Goal: Task Accomplishment & Management: Complete application form

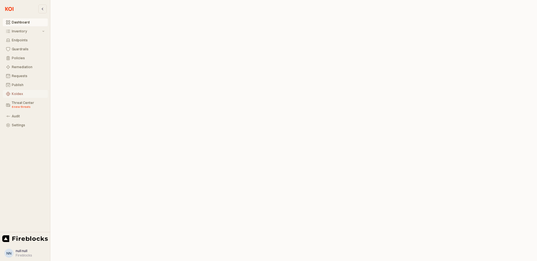
click at [16, 93] on div "Koidex" at bounding box center [28, 94] width 33 height 4
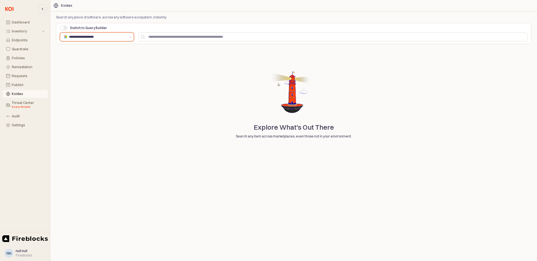
click at [97, 36] on input "**********" at bounding box center [97, 37] width 57 height 6
click at [21, 32] on div "Inventory" at bounding box center [26, 31] width 29 height 4
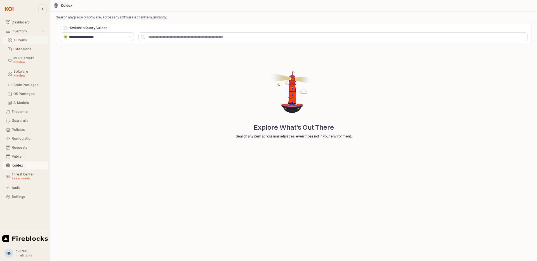
click at [20, 43] on button "All Items" at bounding box center [25, 40] width 45 height 8
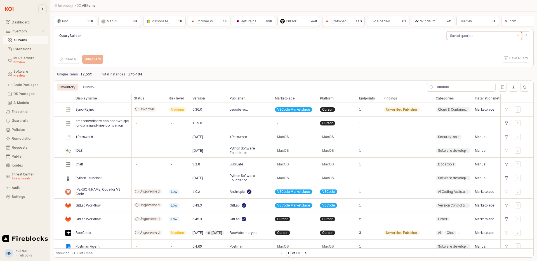
click at [423, 36] on button "Saved queries" at bounding box center [481, 36] width 68 height 8
click at [423, 89] on input "App Body" at bounding box center [465, 87] width 62 height 8
paste input "**********"
type input "**********"
click at [22, 60] on div "MCP Servers Preview" at bounding box center [28, 60] width 31 height 8
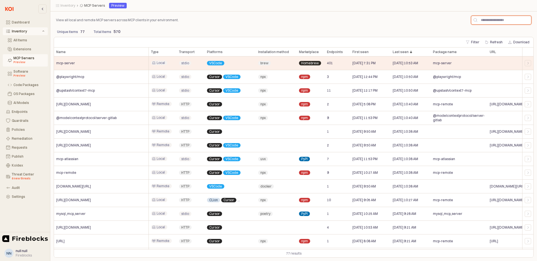
click at [423, 21] on input "App Body" at bounding box center [505, 20] width 54 height 8
paste input "**********"
type input "**********"
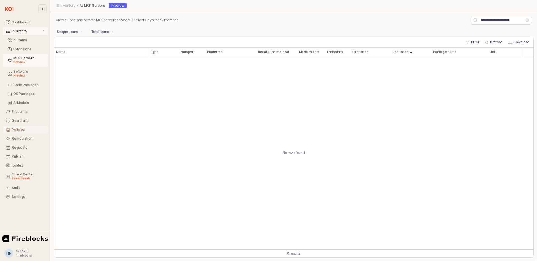
click at [20, 131] on div "Policies" at bounding box center [28, 130] width 33 height 4
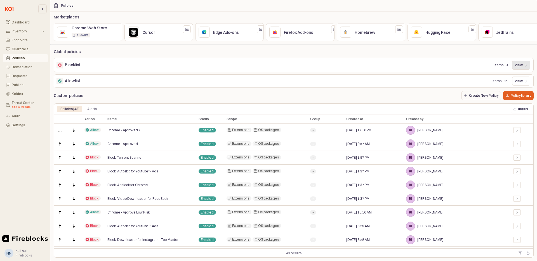
click at [423, 67] on p "View" at bounding box center [519, 65] width 8 height 4
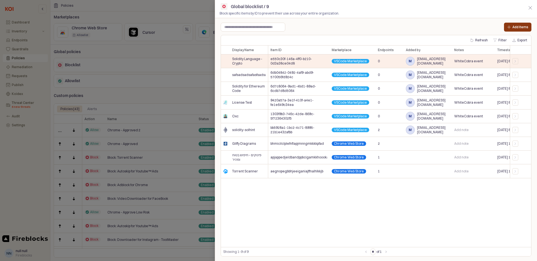
click at [423, 26] on p "Add items" at bounding box center [521, 27] width 16 height 4
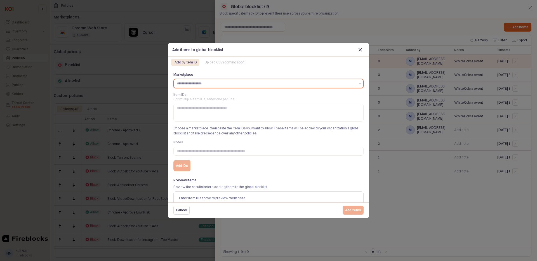
click at [204, 85] on input "Marketplace" at bounding box center [266, 84] width 178 height 6
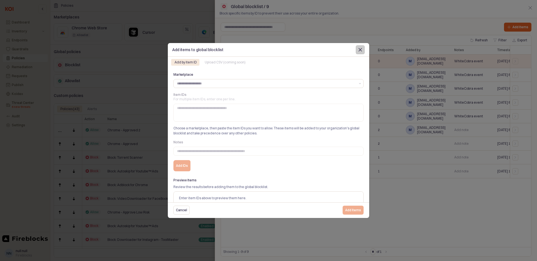
click at [359, 51] on icon "Close" at bounding box center [360, 49] width 3 height 3
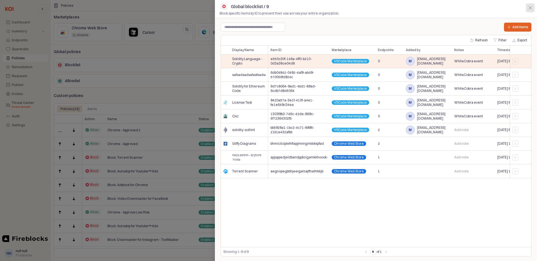
click at [423, 6] on div "App Sidebar" at bounding box center [530, 8] width 8 height 8
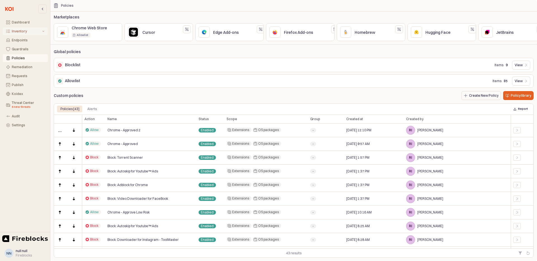
click at [20, 33] on button "Inventory" at bounding box center [25, 31] width 45 height 8
click at [18, 60] on div "MCP Servers Preview" at bounding box center [28, 60] width 31 height 8
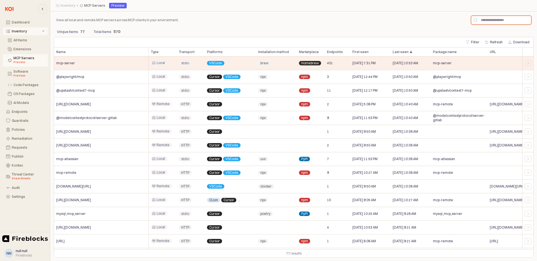
click at [423, 19] on input "App Body" at bounding box center [505, 20] width 54 height 8
paste input "**********"
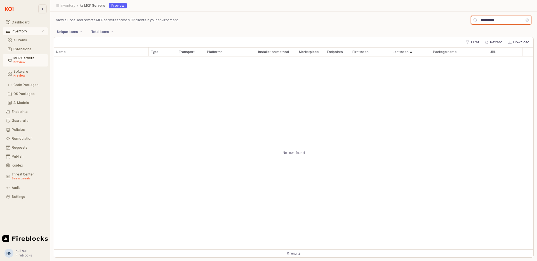
type input "**********"
click at [22, 22] on div "Dashboard" at bounding box center [28, 22] width 33 height 4
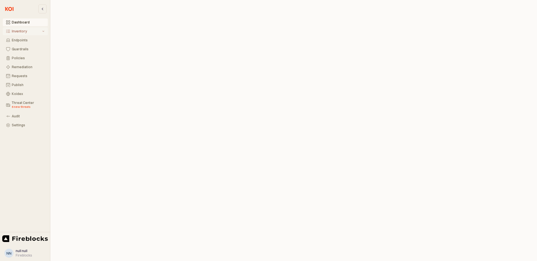
click at [19, 32] on div "Inventory" at bounding box center [26, 31] width 29 height 4
click at [21, 44] on button "All Items" at bounding box center [25, 40] width 45 height 8
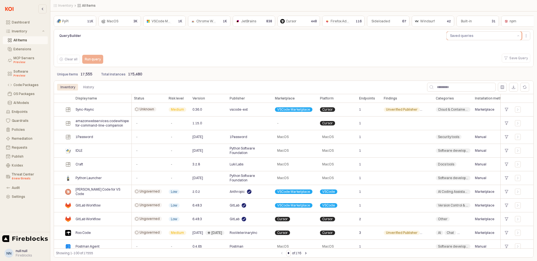
click at [423, 37] on button "Saved queries" at bounding box center [481, 36] width 68 height 8
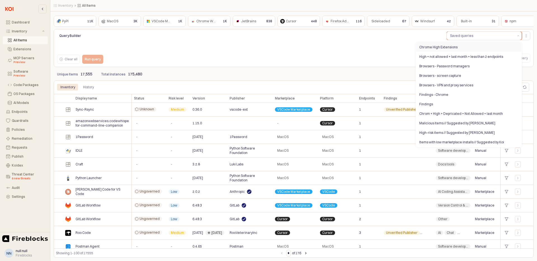
click at [423, 48] on div "Chrome High Extensions" at bounding box center [467, 47] width 96 height 4
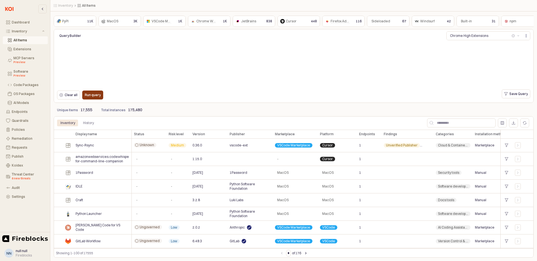
click at [89, 97] on p "Run query" at bounding box center [93, 95] width 16 height 4
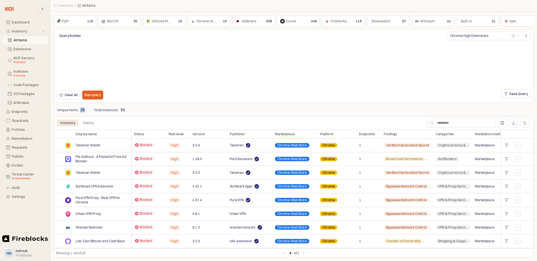
drag, startPoint x: 84, startPoint y: 110, endPoint x: 79, endPoint y: 111, distance: 5.2
click at [79, 111] on div "Unique items 26" at bounding box center [72, 109] width 32 height 9
click at [19, 58] on div "MCP Servers Preview" at bounding box center [28, 60] width 31 height 8
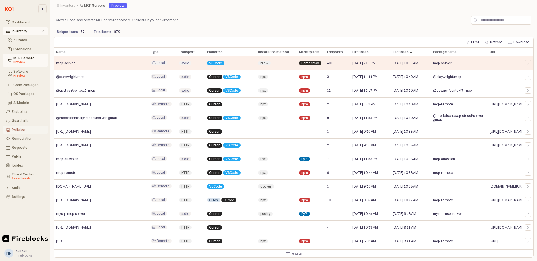
click at [17, 131] on div "Policies" at bounding box center [28, 130] width 33 height 4
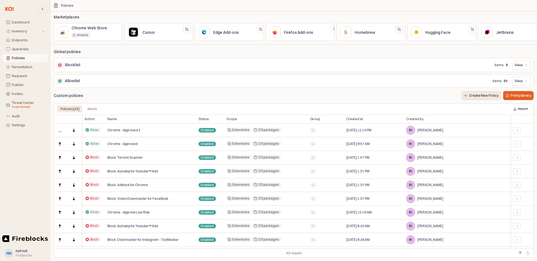
click at [423, 98] on p "Create New Policy" at bounding box center [483, 95] width 29 height 4
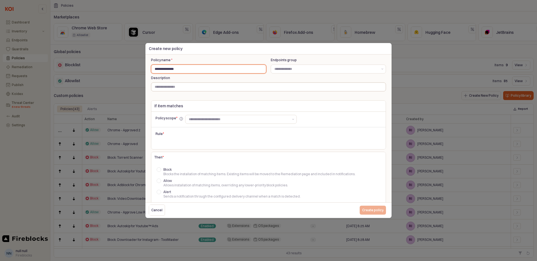
type input "**********"
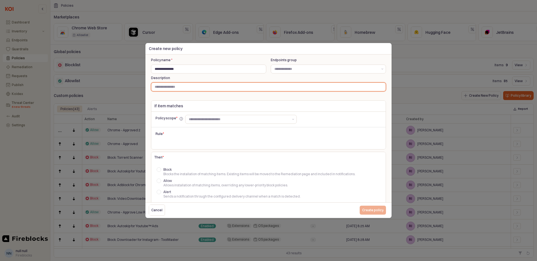
click at [186, 88] on input "Description" at bounding box center [268, 87] width 234 height 8
type input "**********"
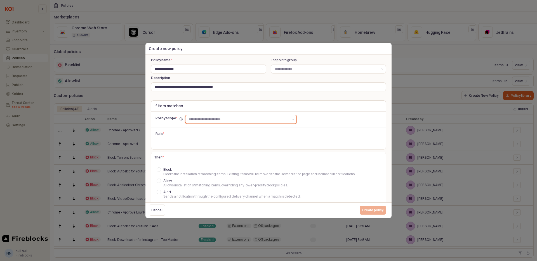
click at [218, 119] on input "text" at bounding box center [239, 120] width 100 height 6
click at [199, 143] on div "OS packages" at bounding box center [240, 145] width 97 height 4
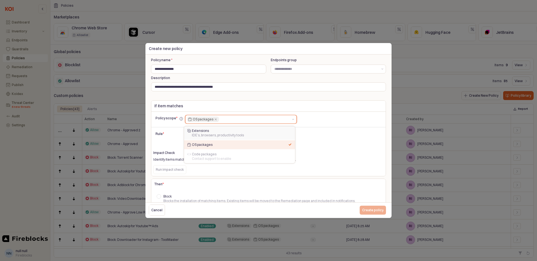
click at [204, 133] on div "IDE’s, browsers, productivity tools" at bounding box center [240, 135] width 97 height 4
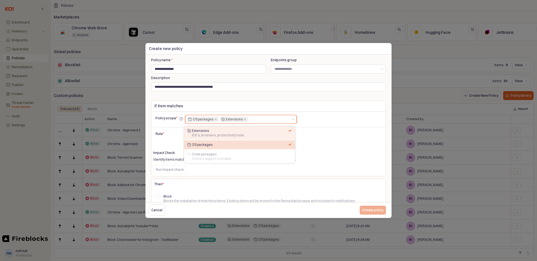
click at [206, 144] on div "OS packages" at bounding box center [240, 145] width 97 height 4
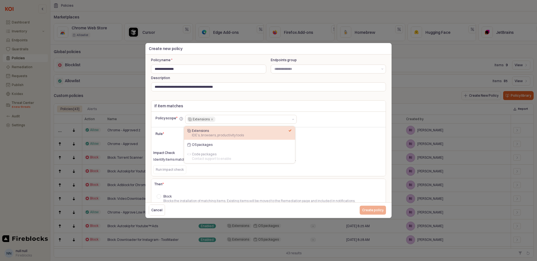
click at [314, 122] on div "Policy scope * Extensions" at bounding box center [271, 119] width 231 height 9
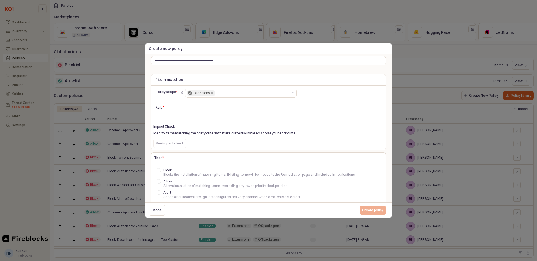
scroll to position [25, 0]
click at [211, 94] on icon "Remove Extensions" at bounding box center [212, 94] width 4 height 4
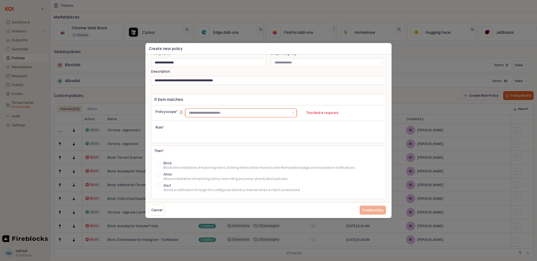
scroll to position [6, 0]
click at [202, 113] on input "text" at bounding box center [239, 113] width 100 height 6
click at [201, 128] on div "IDE’s, browsers, productivity tools" at bounding box center [240, 129] width 97 height 4
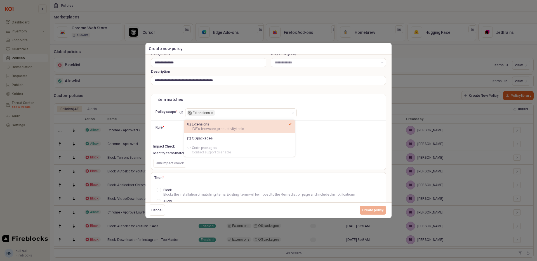
click at [321, 129] on div "Policy scope * Extensions Rule * Impact Check Identify items matching the polic…" at bounding box center [268, 137] width 235 height 65
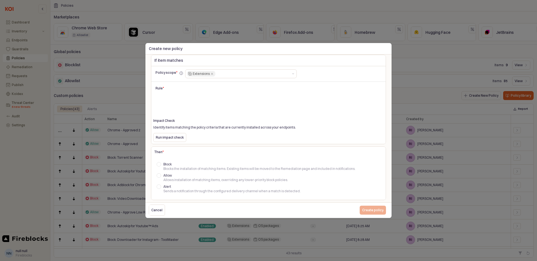
scroll to position [47, 0]
click at [163, 137] on p "Run impact check" at bounding box center [170, 136] width 28 height 4
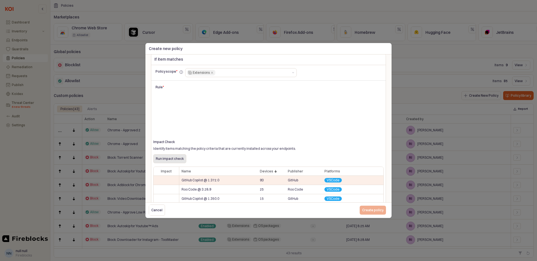
click at [172, 159] on p "Run impact check" at bounding box center [170, 159] width 28 height 4
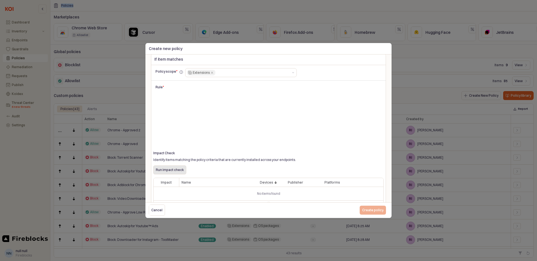
click at [264, 0] on html "**********" at bounding box center [268, 130] width 537 height 261
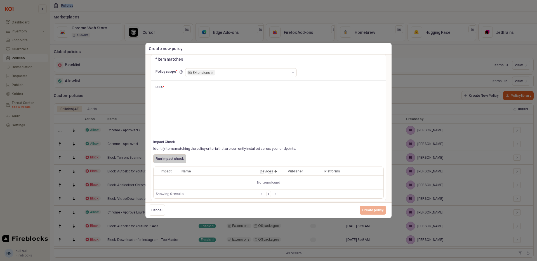
click at [173, 159] on p "Run impact check" at bounding box center [170, 159] width 28 height 4
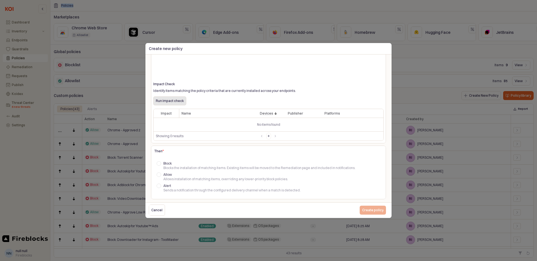
scroll to position [105, 0]
click at [159, 163] on div at bounding box center [159, 163] width 4 height 4
click at [159, 186] on div at bounding box center [159, 186] width 4 height 4
click at [160, 161] on div at bounding box center [159, 163] width 4 height 4
click at [160, 164] on div at bounding box center [159, 163] width 4 height 4
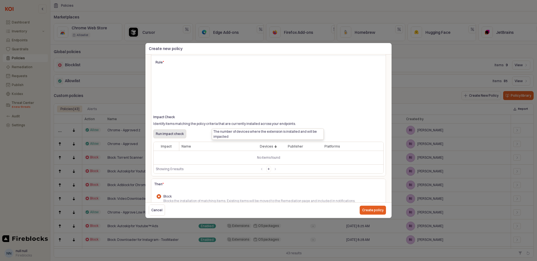
scroll to position [62, 0]
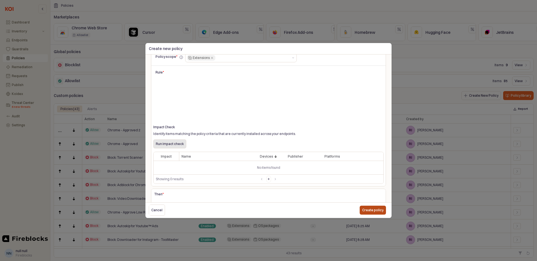
click at [376, 207] on p "Create policy" at bounding box center [372, 210] width 21 height 4
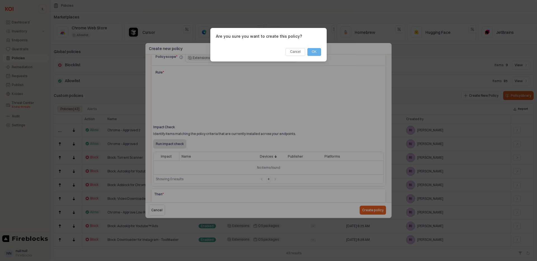
click at [317, 52] on button "OK" at bounding box center [314, 52] width 14 height 8
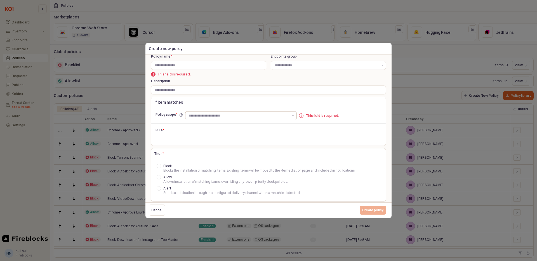
scroll to position [0, 0]
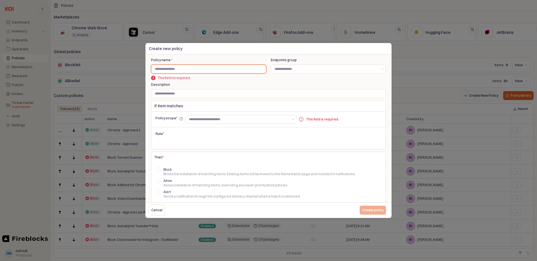
click at [196, 70] on input "Policy name *" at bounding box center [208, 69] width 115 height 8
type input "*********"
click at [287, 131] on div "Policy scope * This field is required. Rule *" at bounding box center [268, 131] width 235 height 38
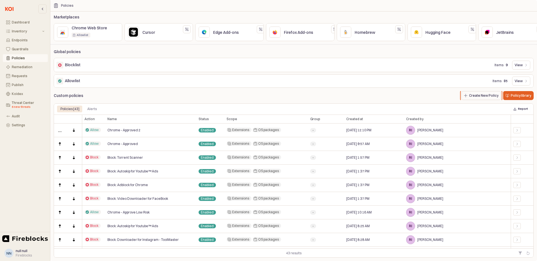
click at [364, 112] on div "Policies [43] Alerts" at bounding box center [213, 109] width 313 height 7
click at [423, 98] on p "Policy library" at bounding box center [521, 95] width 20 height 4
click at [423, 97] on p "Create New Policy" at bounding box center [483, 95] width 29 height 4
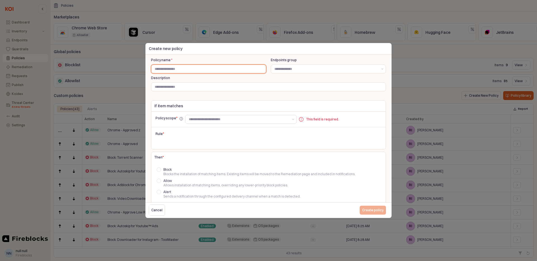
click at [181, 70] on input "Policy name *" at bounding box center [208, 69] width 115 height 8
drag, startPoint x: 203, startPoint y: 69, endPoint x: 135, endPoint y: 69, distance: 67.4
click at [135, 69] on div "**********" at bounding box center [268, 130] width 537 height 261
type input "**********"
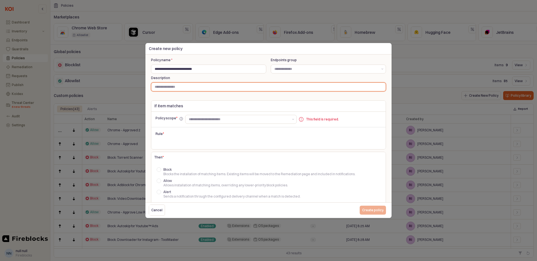
click at [170, 86] on input "Description" at bounding box center [268, 87] width 234 height 8
paste input "**********"
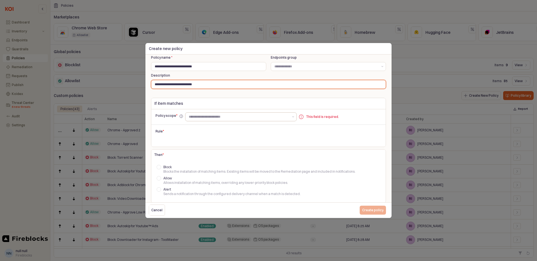
scroll to position [3, 0]
type input "**********"
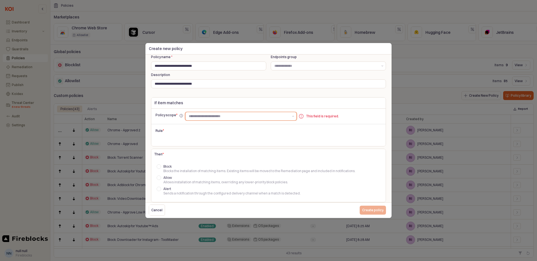
click at [210, 115] on input "text" at bounding box center [239, 117] width 100 height 6
click at [206, 128] on div "Extensions" at bounding box center [240, 128] width 97 height 4
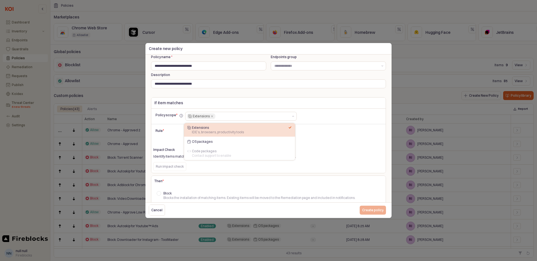
click at [165, 125] on div at bounding box center [268, 125] width 235 height 2
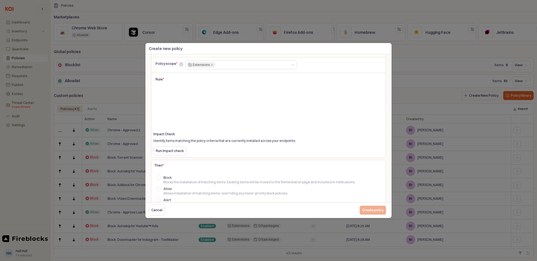
scroll to position [64, 0]
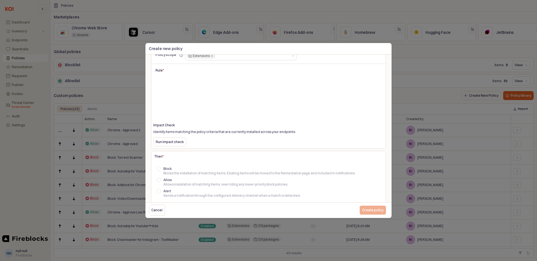
click at [161, 169] on label "Block Blocks the installation of matching items. Existing items will be moved t…" at bounding box center [269, 171] width 224 height 9
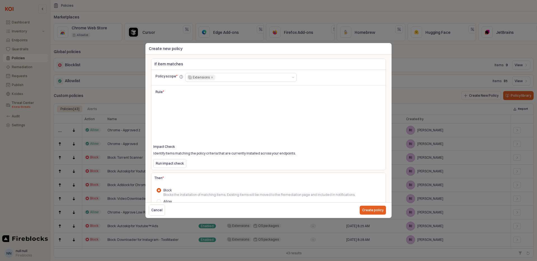
scroll to position [69, 0]
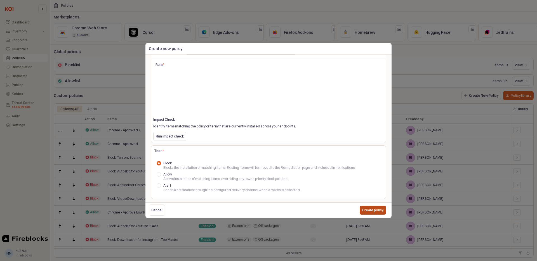
click at [374, 207] on p "Create policy" at bounding box center [372, 210] width 21 height 4
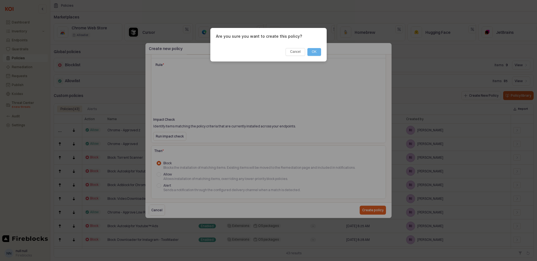
click at [315, 53] on button "OK" at bounding box center [314, 52] width 14 height 8
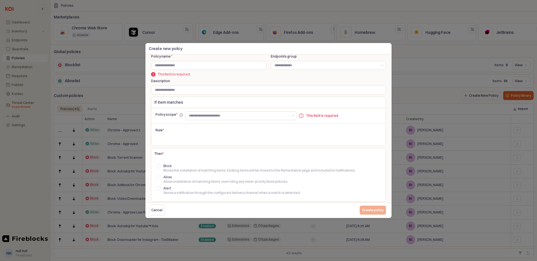
scroll to position [0, 0]
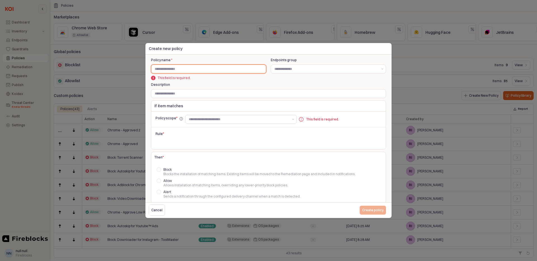
click at [208, 70] on input "Policy name *" at bounding box center [208, 69] width 115 height 8
click at [217, 121] on input "text" at bounding box center [239, 120] width 100 height 6
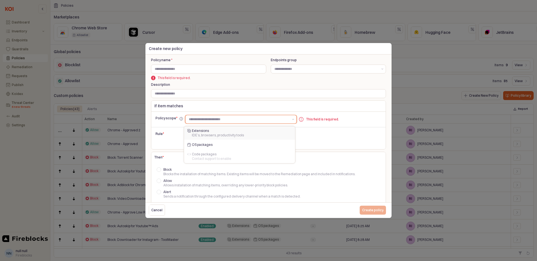
click at [213, 131] on div "Extensions" at bounding box center [240, 131] width 97 height 4
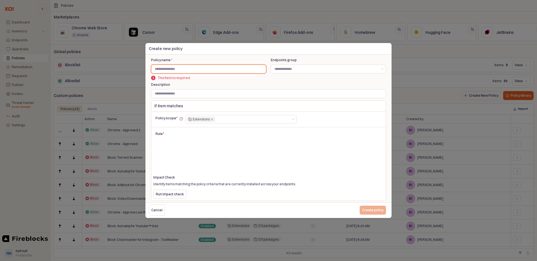
click at [194, 69] on input "Policy name *" at bounding box center [208, 69] width 115 height 8
type input "**********"
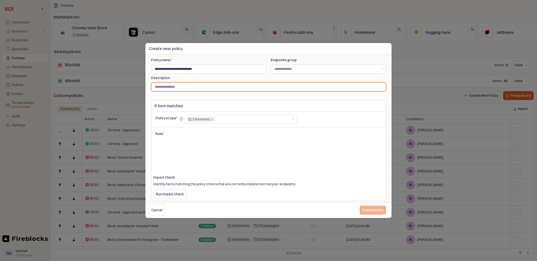
click at [200, 86] on input "Description" at bounding box center [268, 87] width 234 height 8
paste input "**********"
type input "**********"
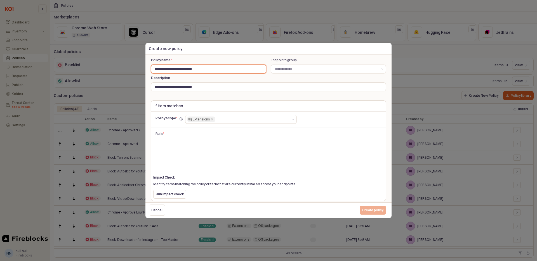
click at [163, 69] on input "**********" at bounding box center [208, 69] width 115 height 8
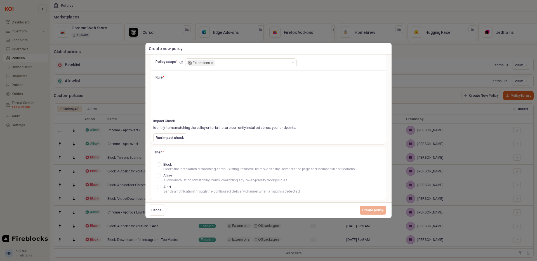
scroll to position [58, 0]
type input "**********"
click at [175, 133] on button "Run impact check" at bounding box center [169, 136] width 33 height 9
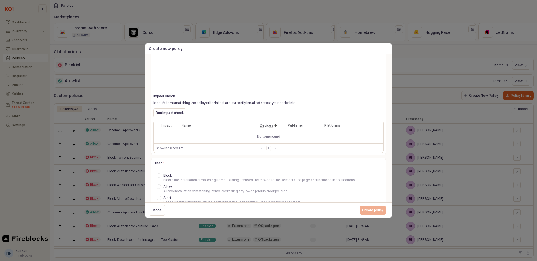
scroll to position [94, 0]
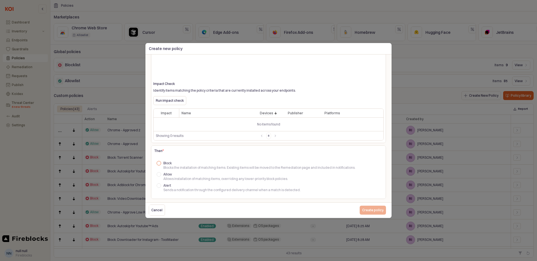
click at [158, 163] on div at bounding box center [159, 163] width 4 height 4
click at [379, 207] on p "Create policy" at bounding box center [372, 210] width 21 height 4
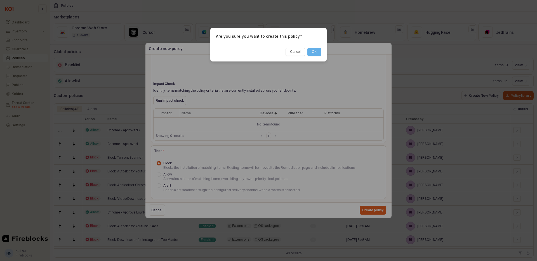
click at [316, 51] on button "OK" at bounding box center [314, 52] width 14 height 8
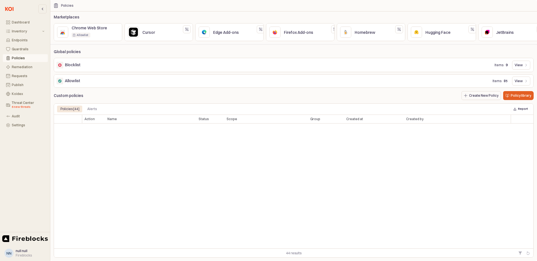
scroll to position [0, 0]
